Goal: Navigation & Orientation: Find specific page/section

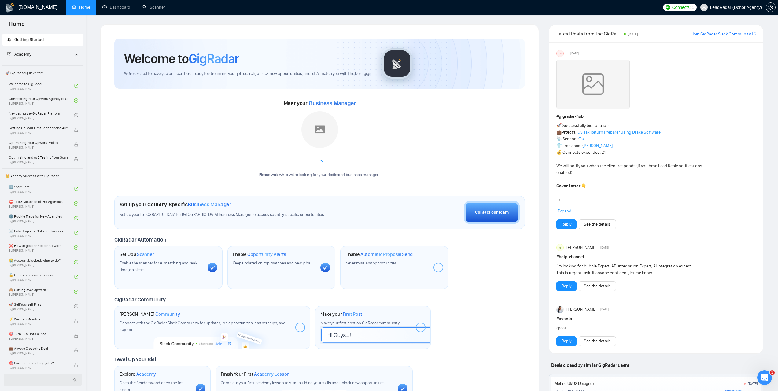
click at [68, 385] on div at bounding box center [43, 380] width 78 height 13
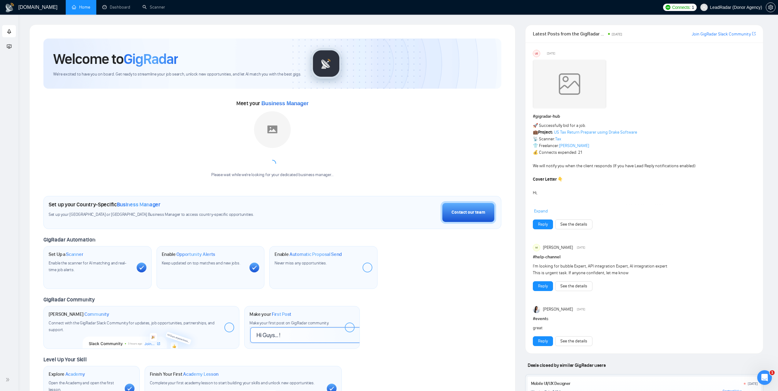
click at [7, 95] on div "Getting Started Academy" at bounding box center [9, 196] width 18 height 345
click at [16, 99] on div "Getting Started Academy" at bounding box center [9, 196] width 18 height 345
click at [12, 31] on span "Getting Started" at bounding box center [25, 30] width 37 height 5
click at [77, 5] on link "Home" at bounding box center [81, 7] width 18 height 5
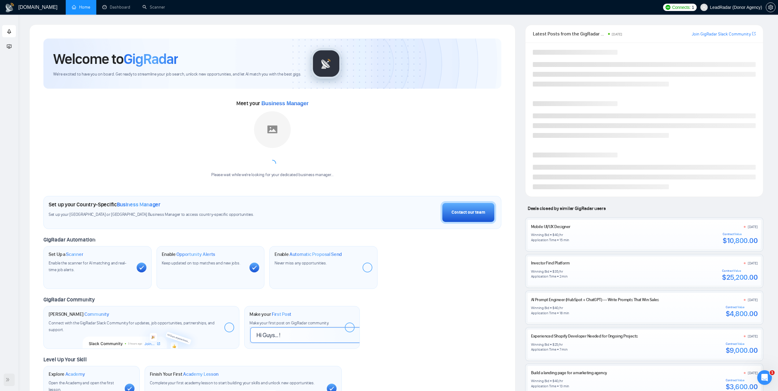
click at [6, 380] on icon "double-right" at bounding box center [8, 379] width 4 height 4
